Goal: Information Seeking & Learning: Learn about a topic

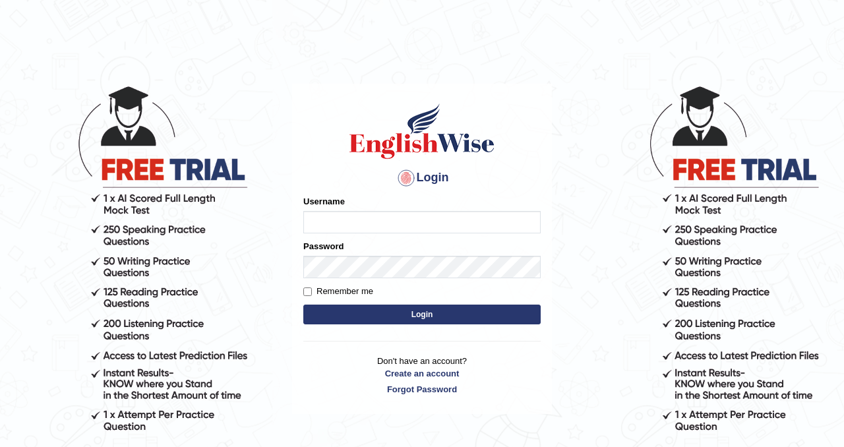
type input "Chetna09"
click at [435, 315] on button "Login" at bounding box center [421, 315] width 237 height 20
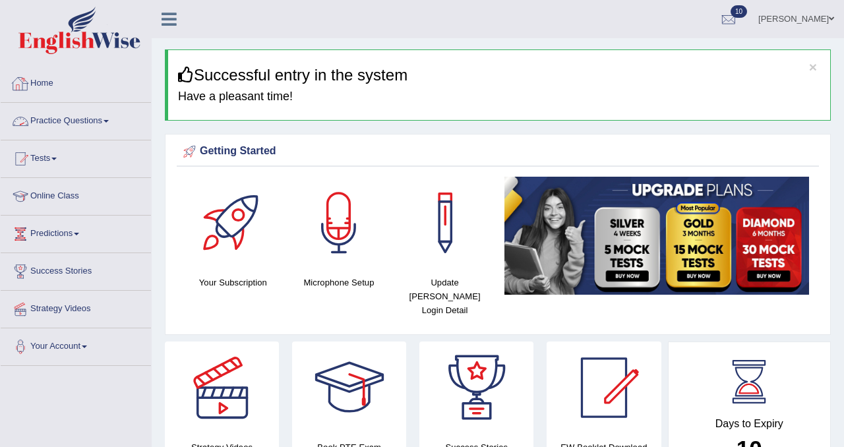
click at [88, 123] on link "Practice Questions" at bounding box center [76, 119] width 150 height 33
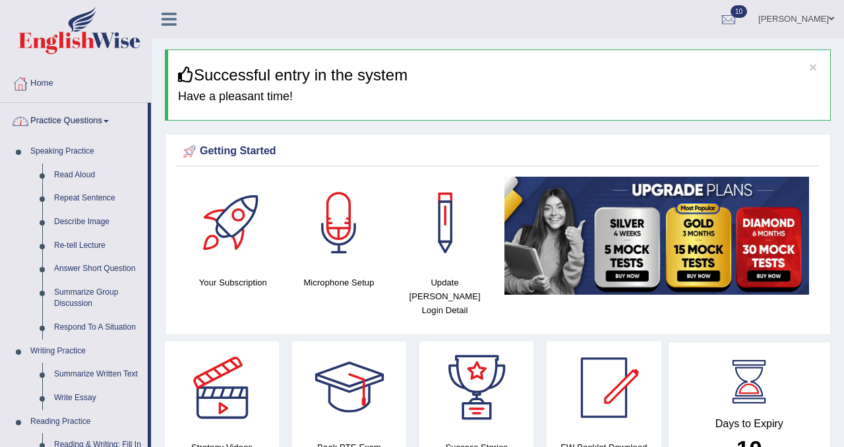
click at [87, 122] on link "Practice Questions" at bounding box center [74, 119] width 147 height 33
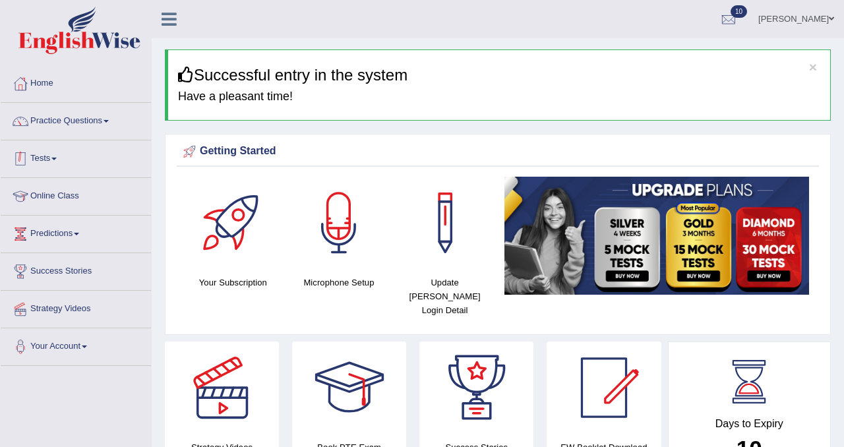
click at [57, 157] on link "Tests" at bounding box center [76, 156] width 150 height 33
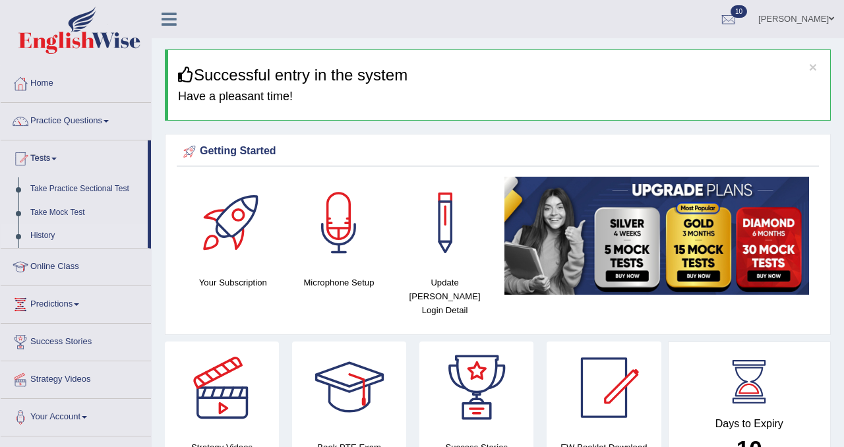
click at [44, 233] on link "History" at bounding box center [85, 236] width 123 height 24
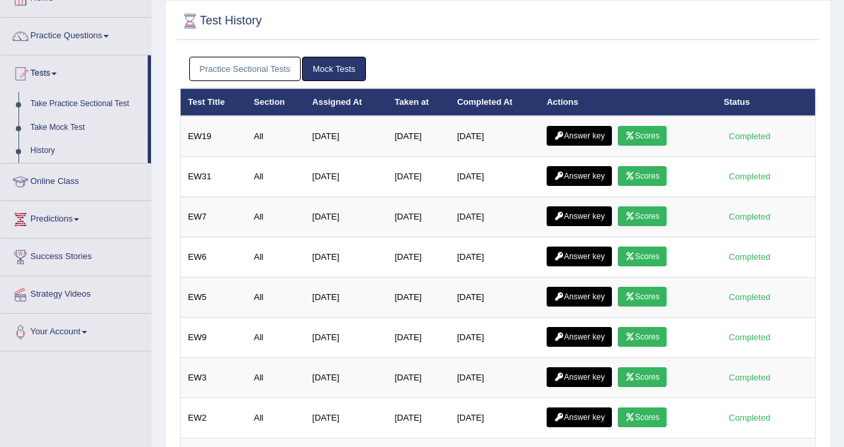
scroll to position [96, 0]
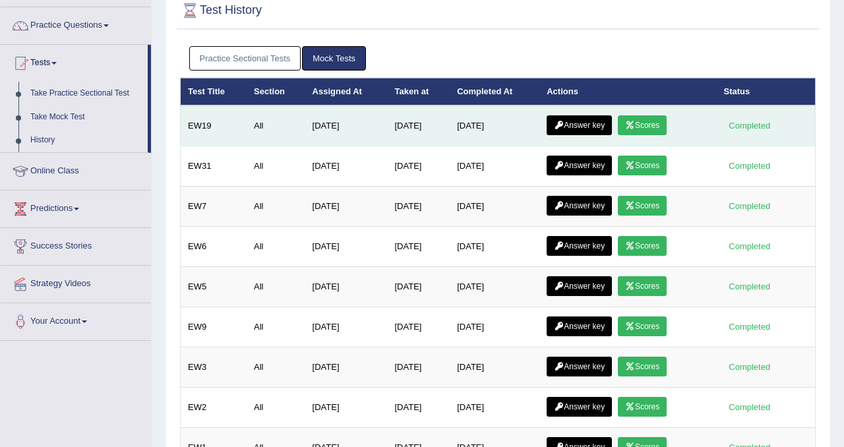
click at [645, 129] on link "Scores" at bounding box center [642, 125] width 49 height 20
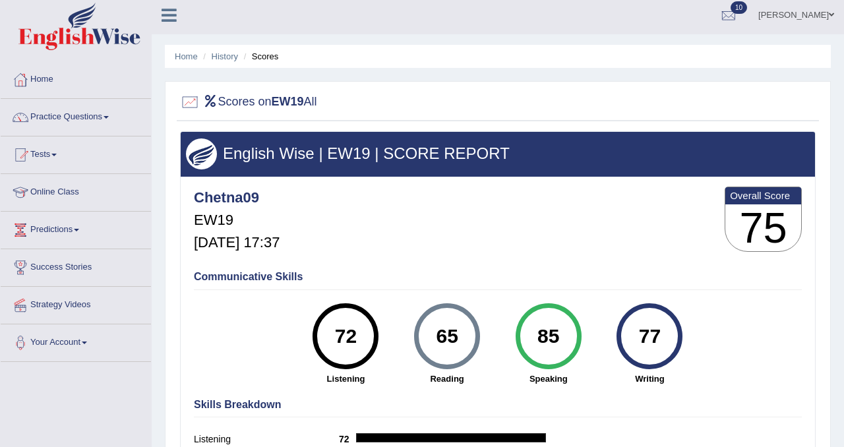
scroll to position [2, 0]
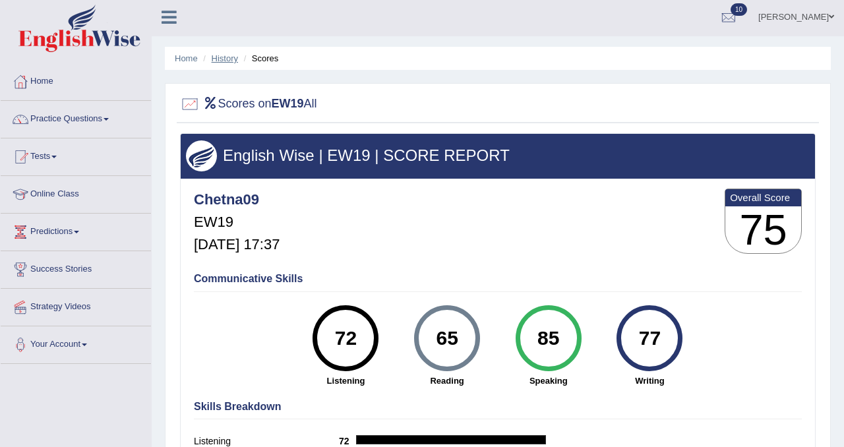
click at [216, 59] on link "History" at bounding box center [225, 58] width 26 height 10
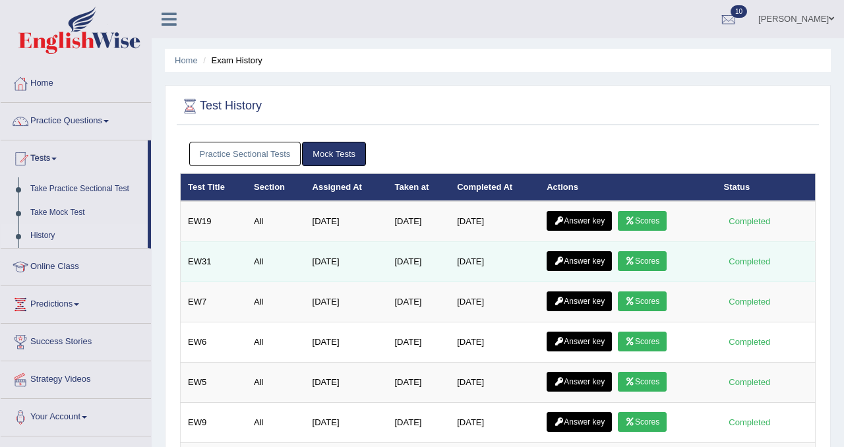
click at [632, 259] on icon at bounding box center [630, 261] width 10 height 8
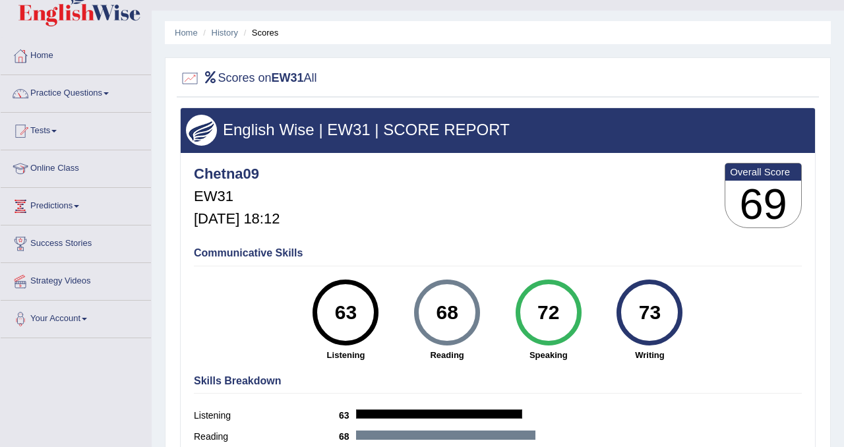
scroll to position [25, 0]
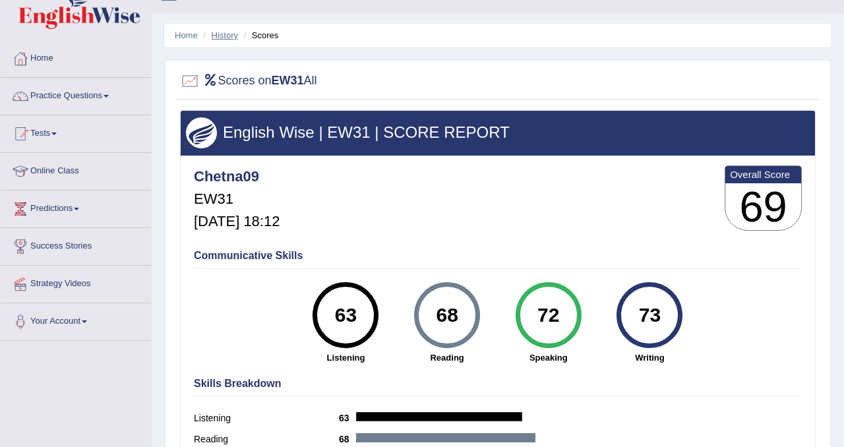
click at [231, 39] on link "History" at bounding box center [225, 35] width 26 height 10
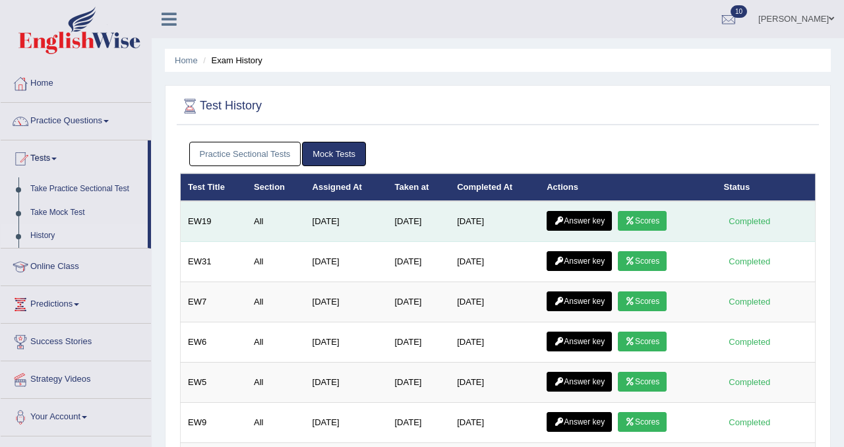
click at [574, 221] on link "Answer key" at bounding box center [579, 221] width 65 height 20
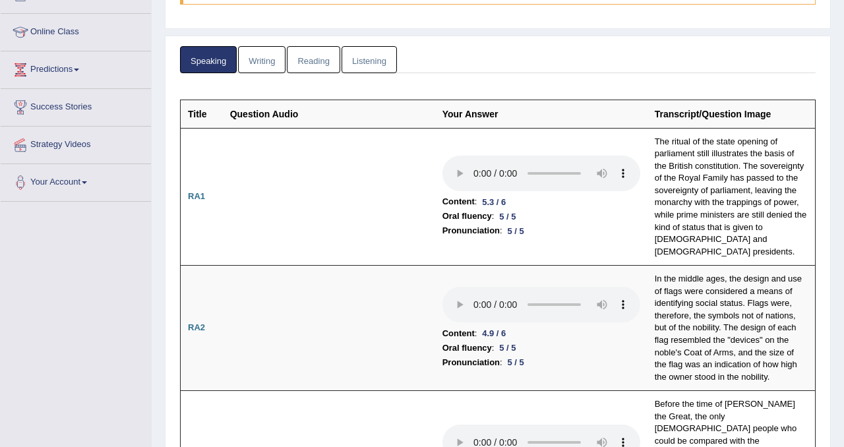
scroll to position [130, 0]
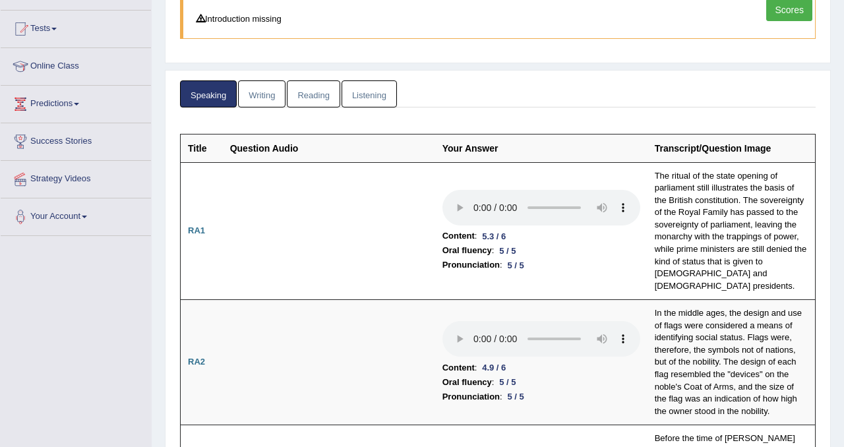
click at [319, 97] on link "Reading" at bounding box center [313, 93] width 53 height 27
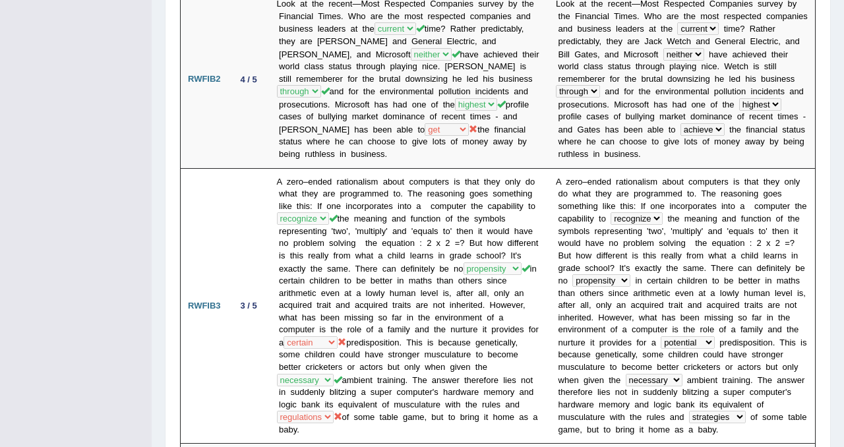
scroll to position [0, 0]
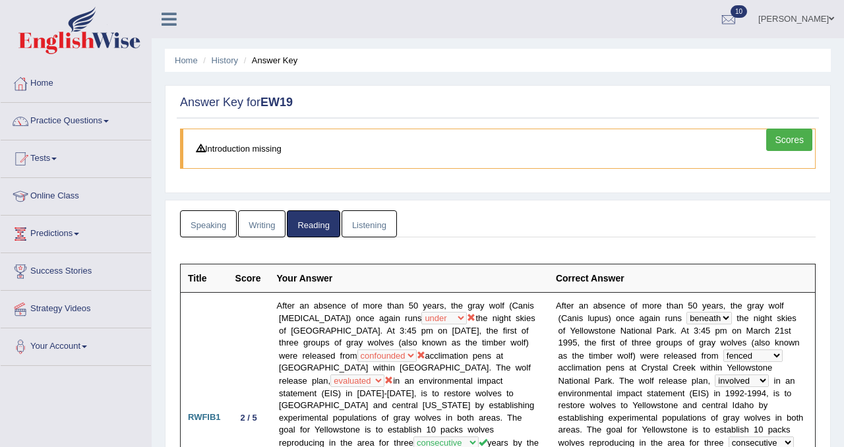
click at [254, 236] on link "Writing" at bounding box center [261, 223] width 47 height 27
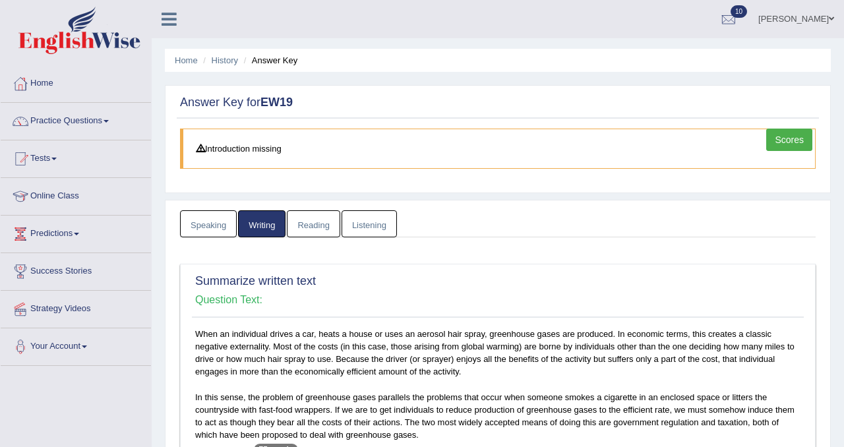
click at [254, 236] on link "Writing" at bounding box center [261, 223] width 47 height 27
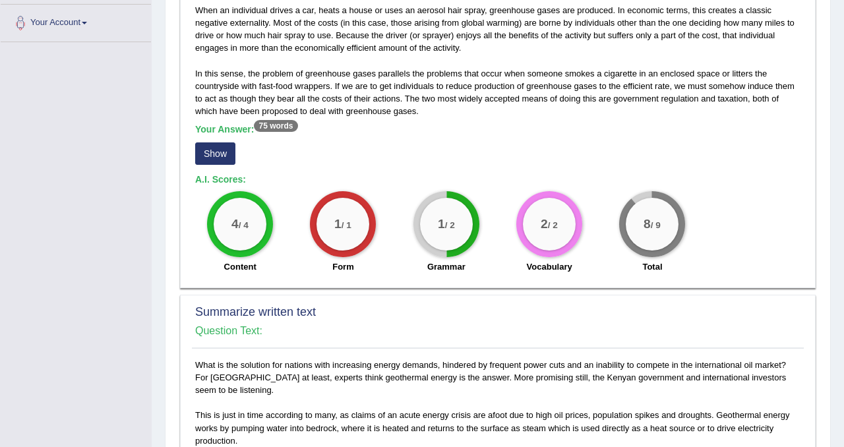
scroll to position [266, 0]
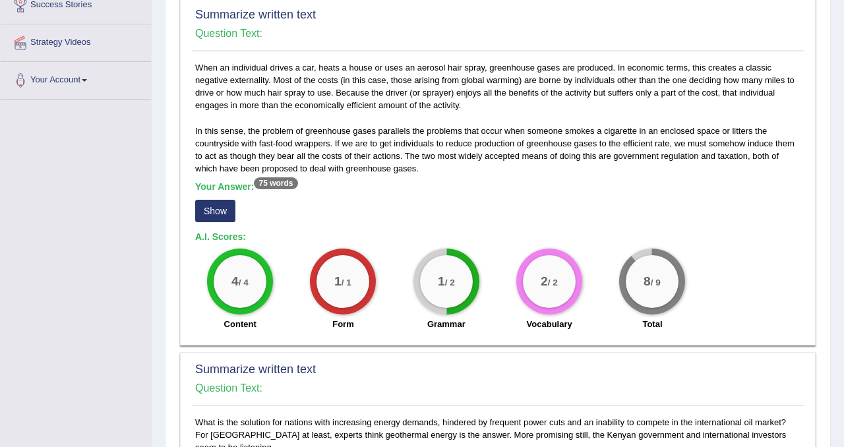
click at [217, 208] on button "Show" at bounding box center [215, 211] width 40 height 22
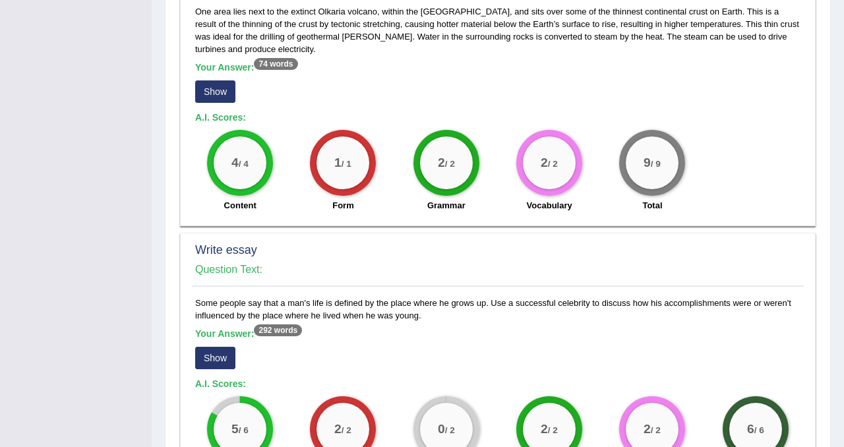
scroll to position [966, 0]
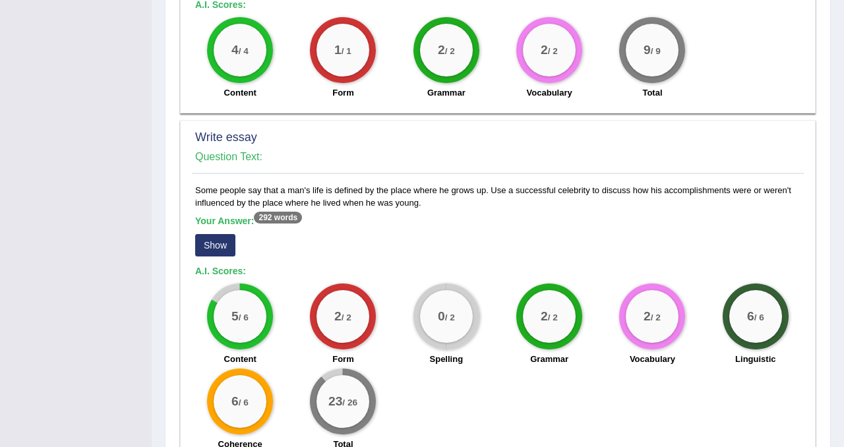
click at [208, 245] on button "Show" at bounding box center [215, 245] width 40 height 22
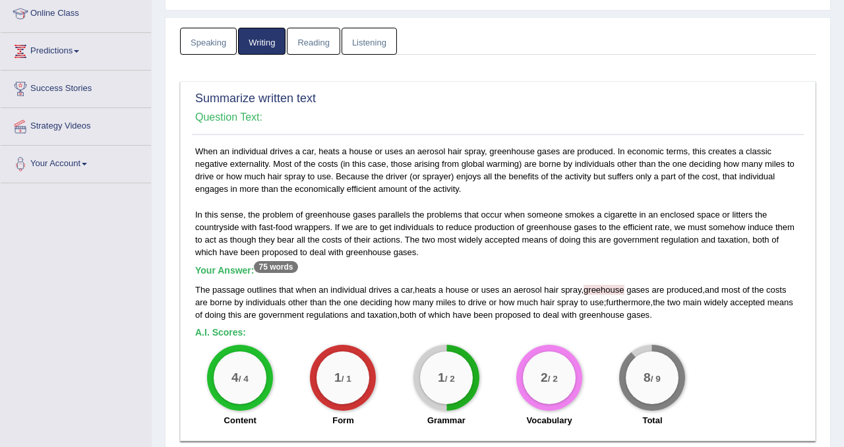
scroll to position [0, 0]
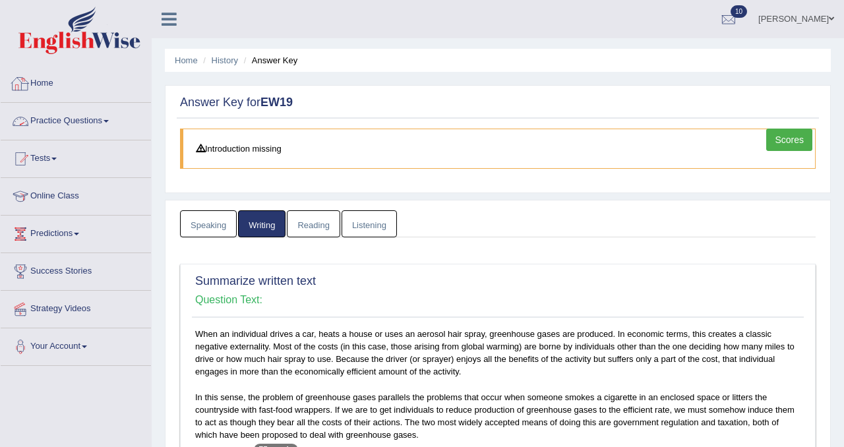
click at [75, 117] on link "Practice Questions" at bounding box center [76, 119] width 150 height 33
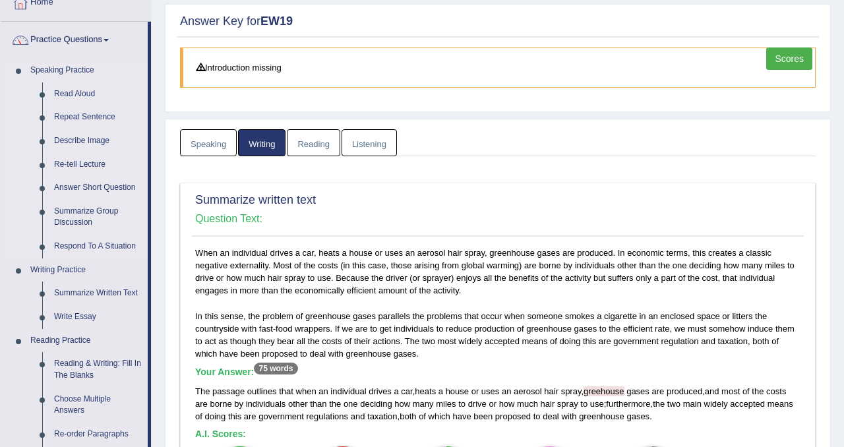
scroll to position [82, 0]
click at [98, 314] on link "Write Essay" at bounding box center [98, 317] width 100 height 24
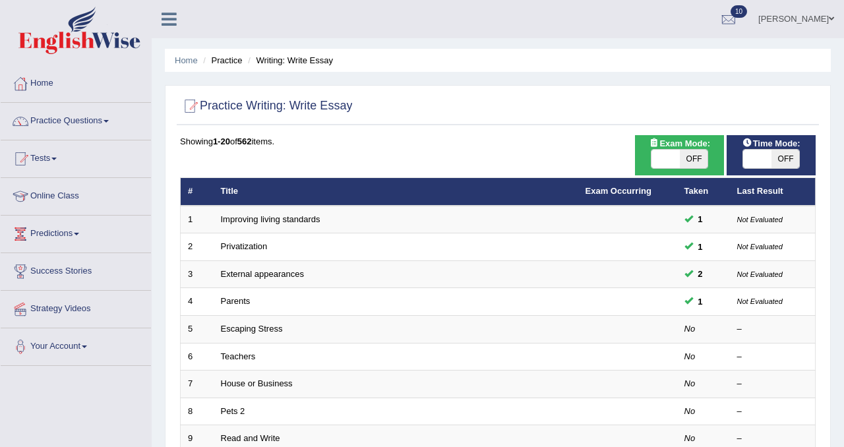
click at [694, 157] on span "OFF" at bounding box center [694, 159] width 28 height 18
checkbox input "true"
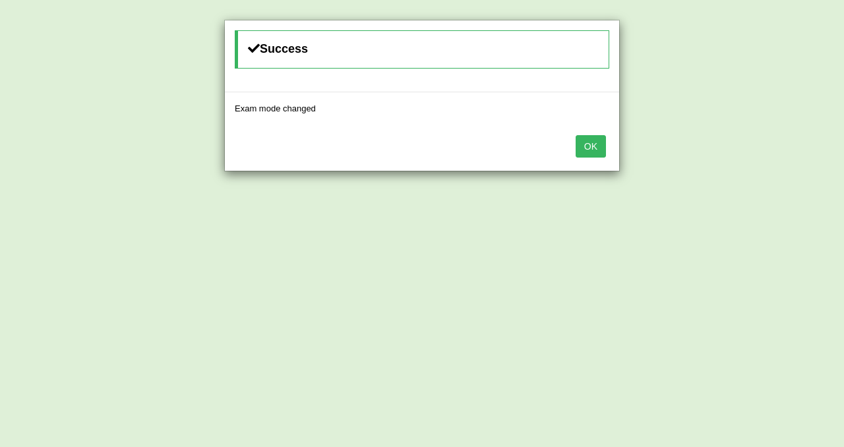
click at [595, 145] on button "OK" at bounding box center [591, 146] width 30 height 22
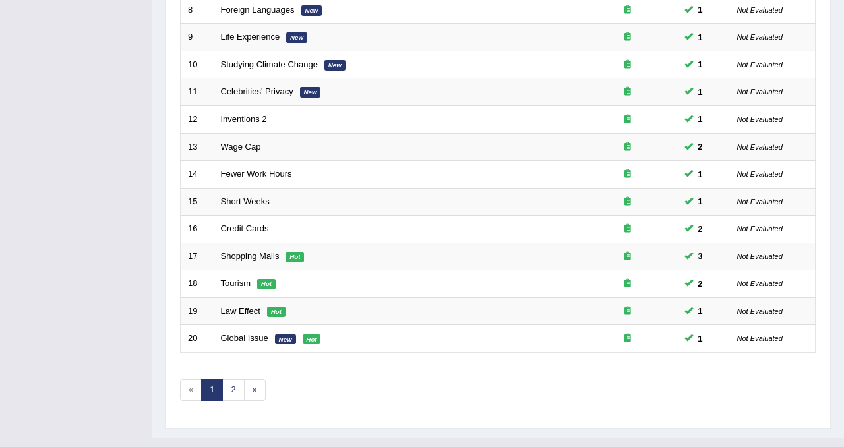
scroll to position [426, 0]
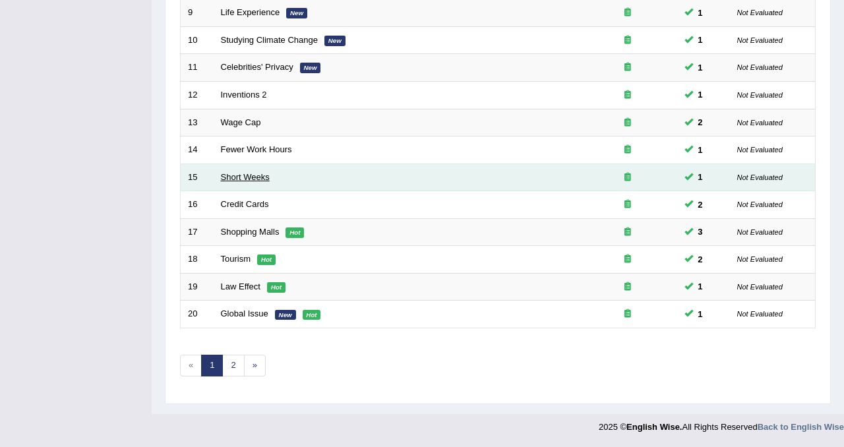
click at [233, 179] on link "Short Weeks" at bounding box center [245, 177] width 49 height 10
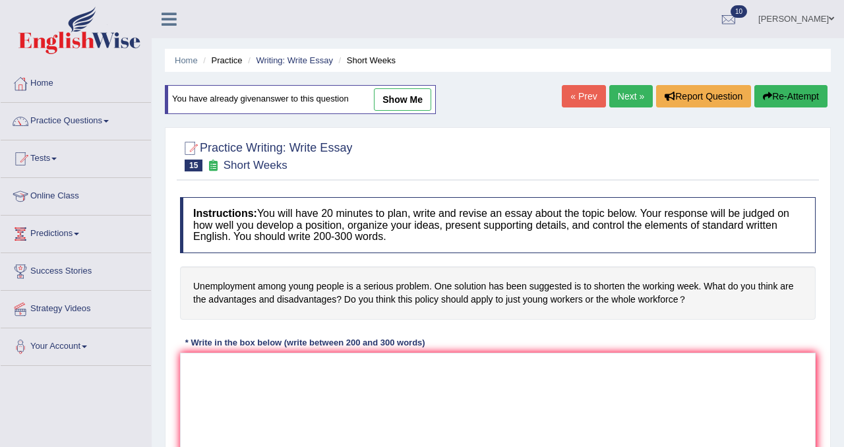
click at [398, 105] on link "show me" at bounding box center [402, 99] width 57 height 22
type textarea "The influence of unemployment on our lives has ignited numerous discussions. Th…"
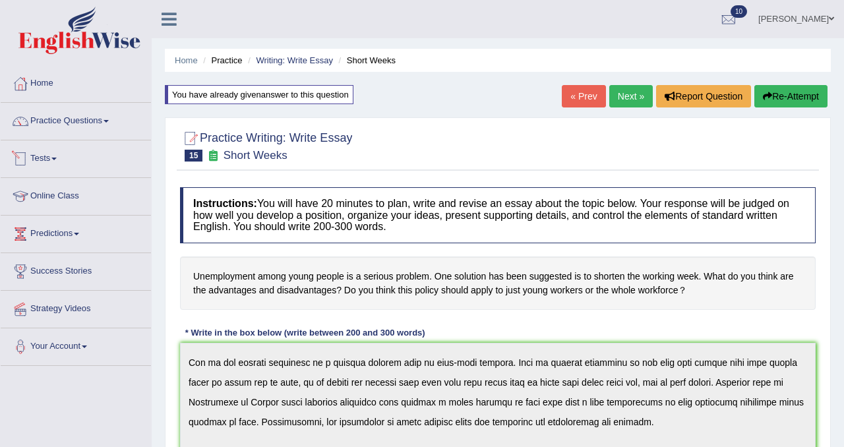
click at [68, 156] on link "Tests" at bounding box center [76, 156] width 150 height 33
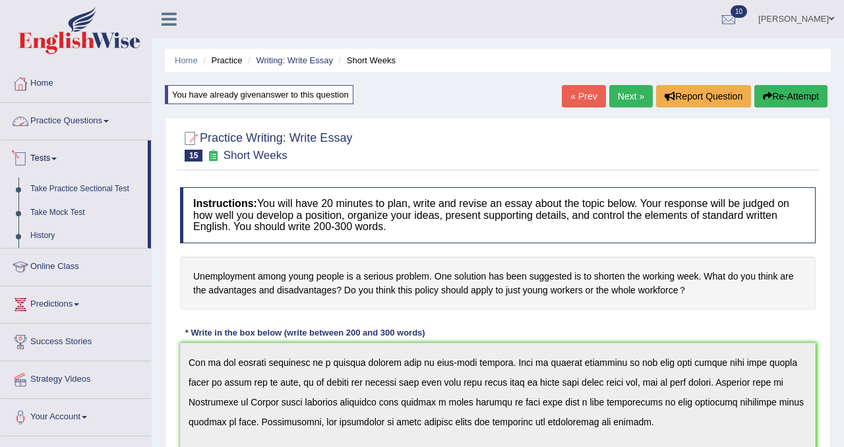
click at [102, 125] on link "Practice Questions" at bounding box center [76, 119] width 150 height 33
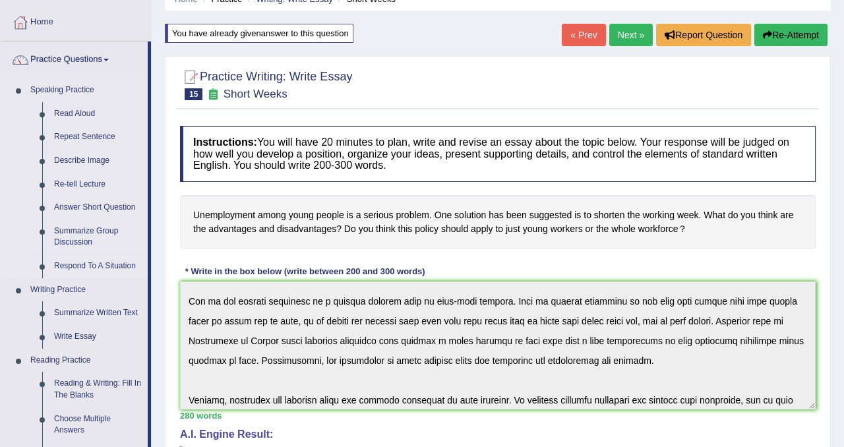
scroll to position [65, 0]
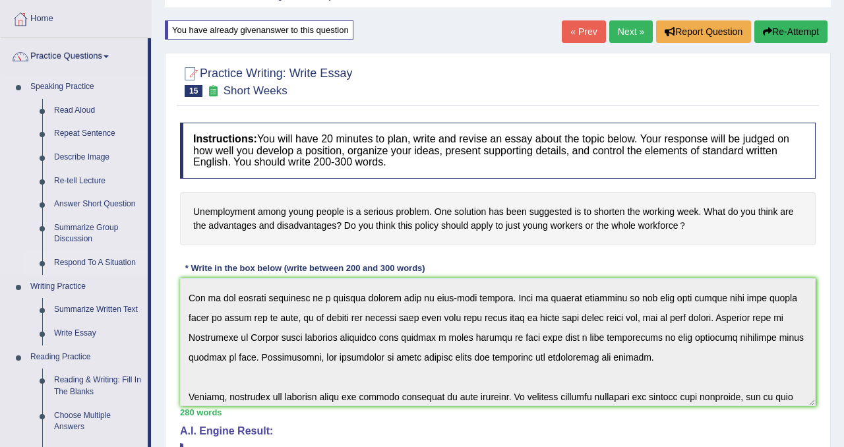
click at [87, 336] on link "Write Essay" at bounding box center [98, 334] width 100 height 24
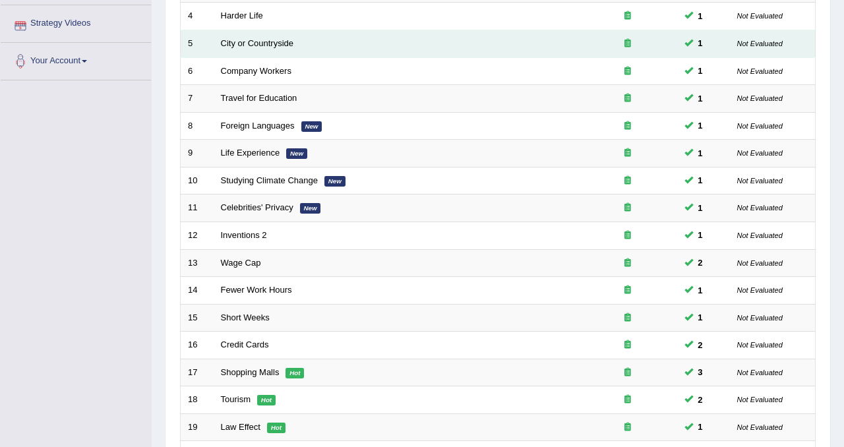
scroll to position [287, 0]
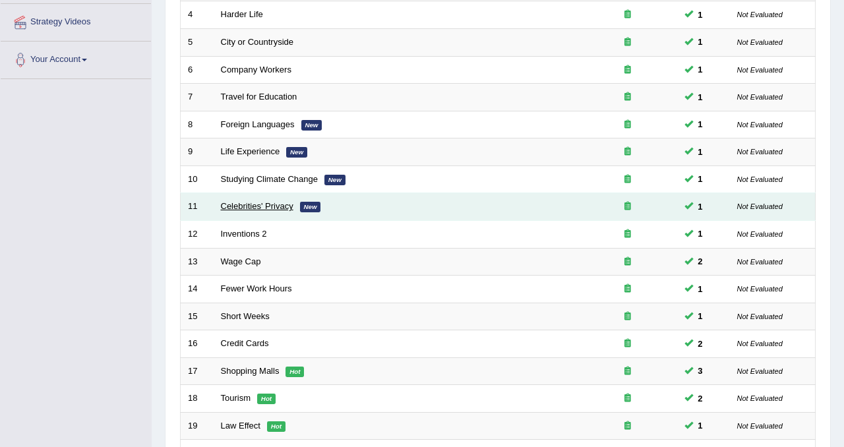
click at [285, 211] on link "Celebrities' Privacy" at bounding box center [257, 206] width 73 height 10
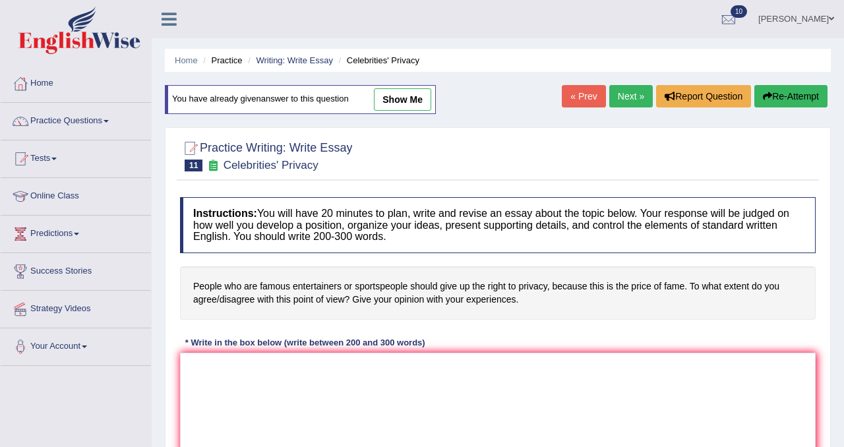
click at [419, 96] on link "show me" at bounding box center [402, 99] width 57 height 22
type textarea "The influence of right to privacy for famous entertainers or sportspeople has r…"
